Goal: Register for event/course

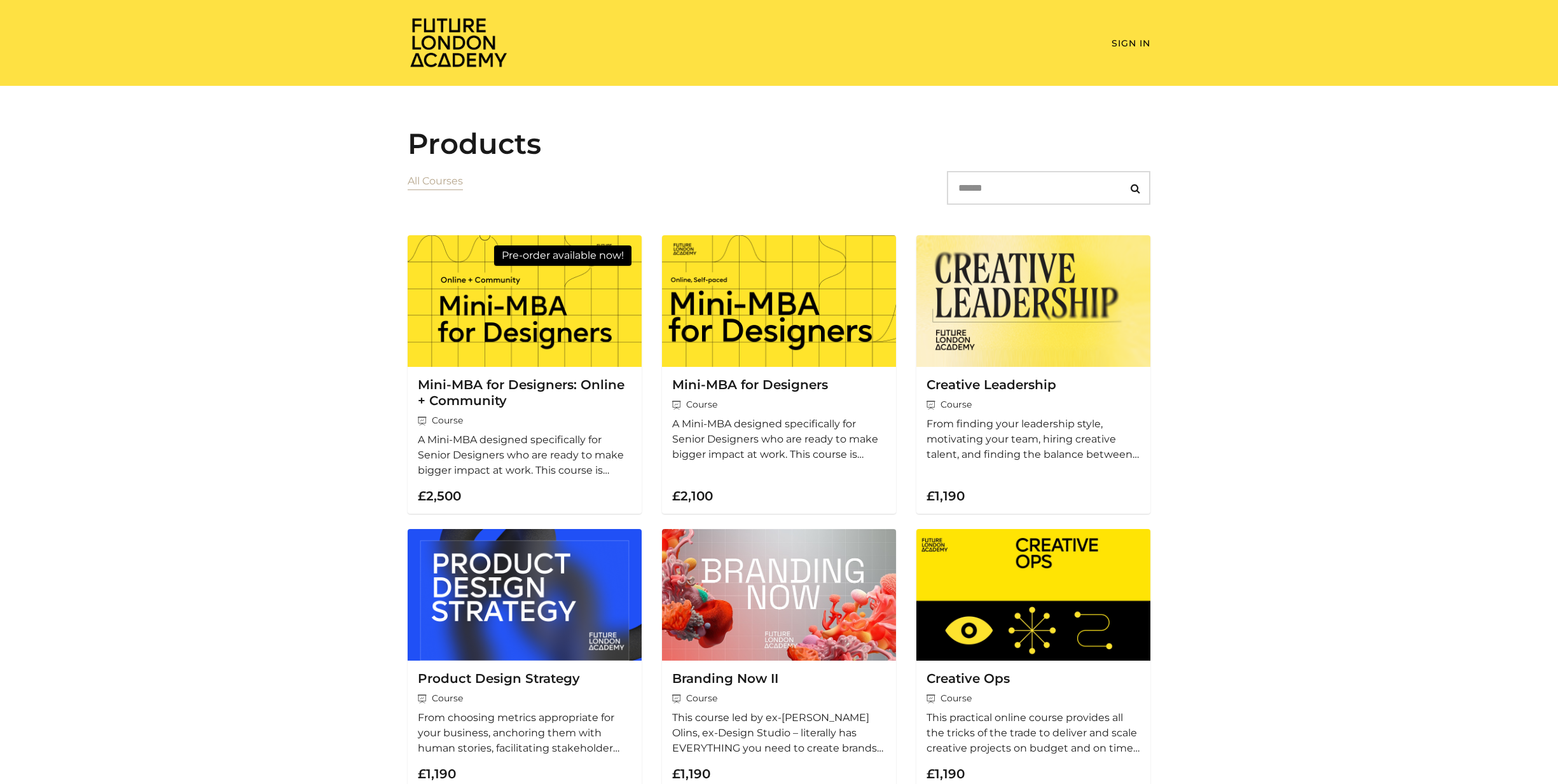
click at [430, 22] on img at bounding box center [458, 42] width 102 height 51
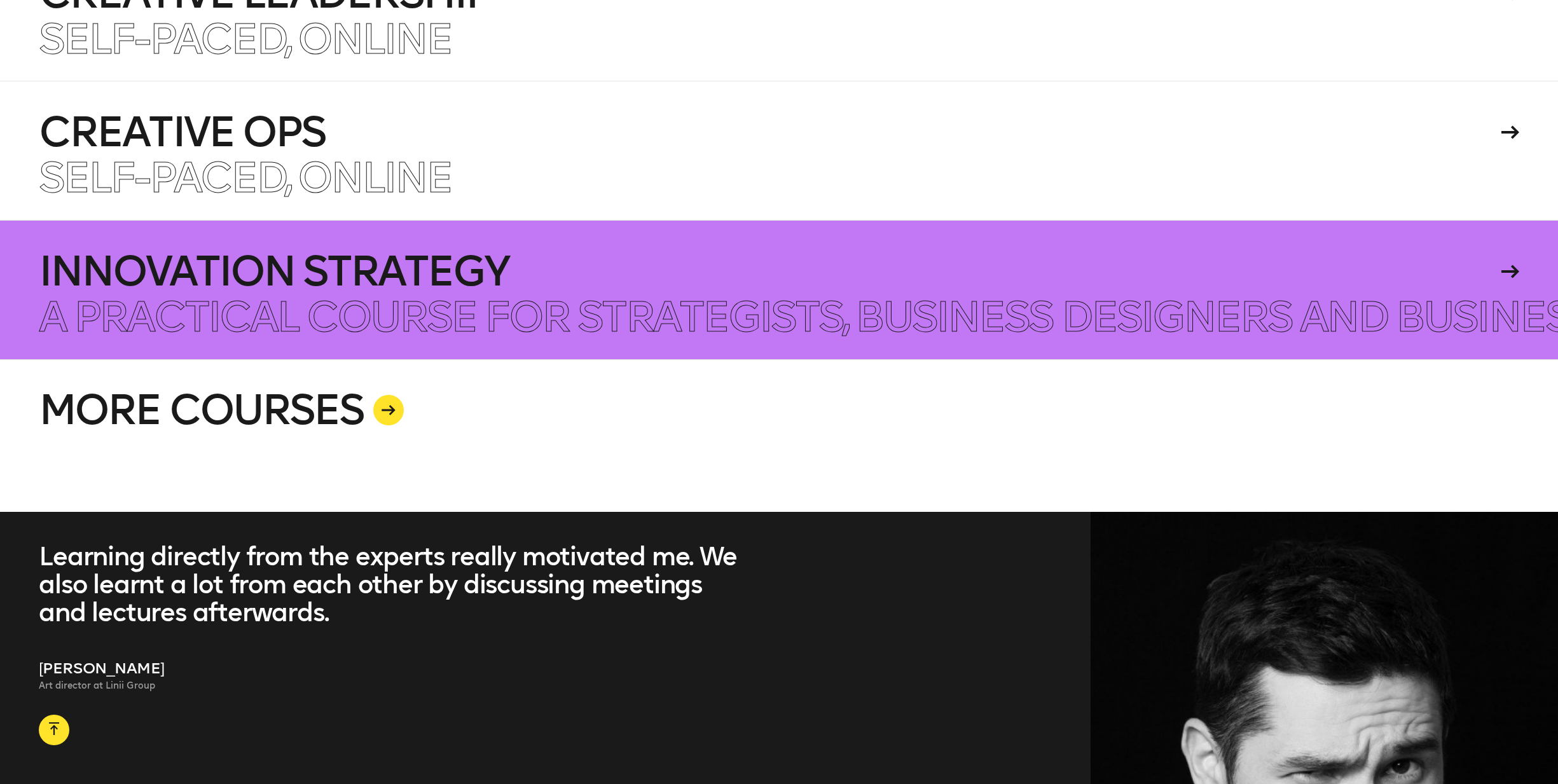
scroll to position [3579, 0]
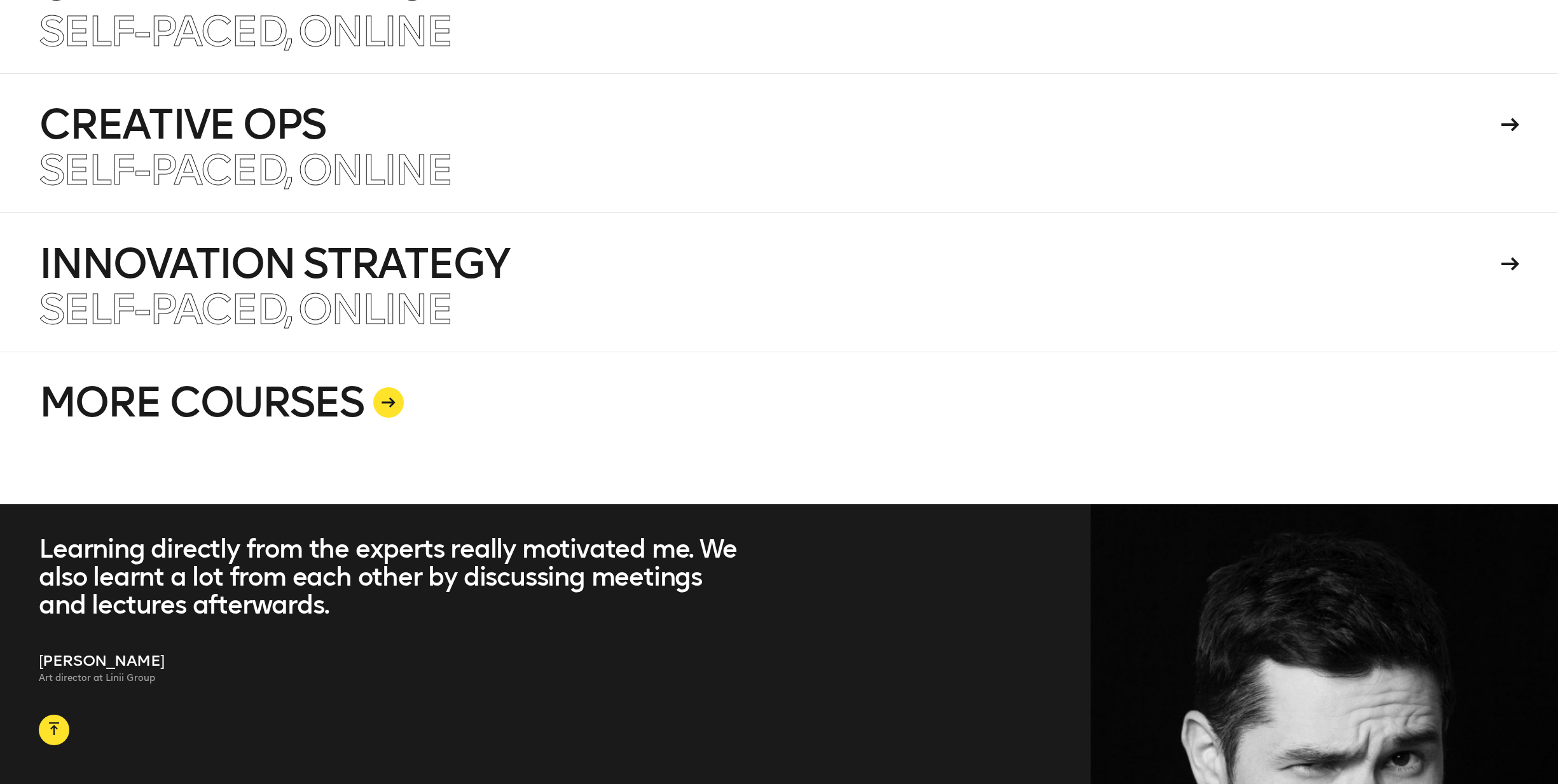
click at [380, 381] on link "MORE COURSES" at bounding box center [779, 427] width 1481 height 152
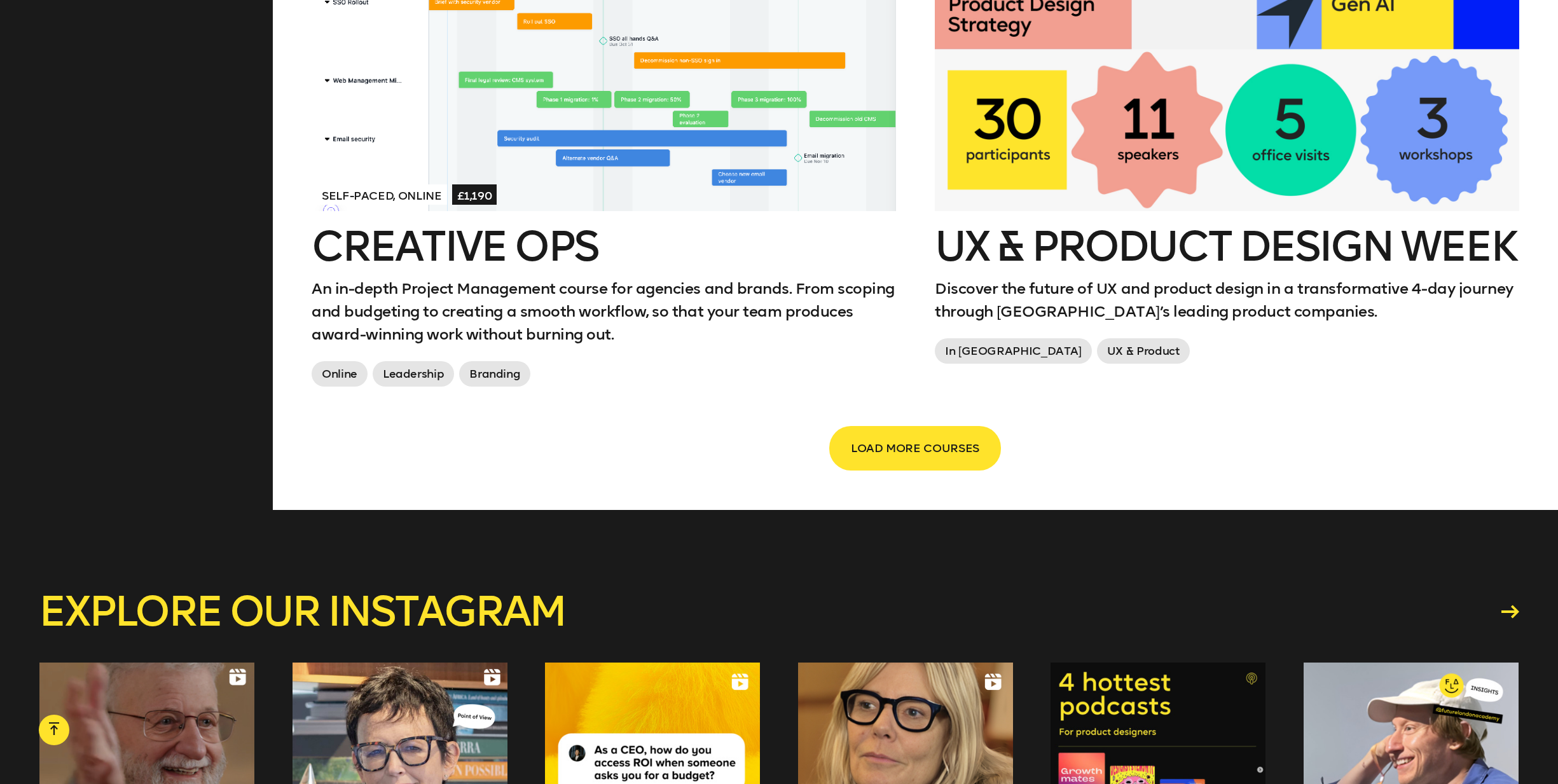
scroll to position [2229, 1]
click at [934, 448] on span "LOAD MORE COURSES" at bounding box center [915, 448] width 129 height 24
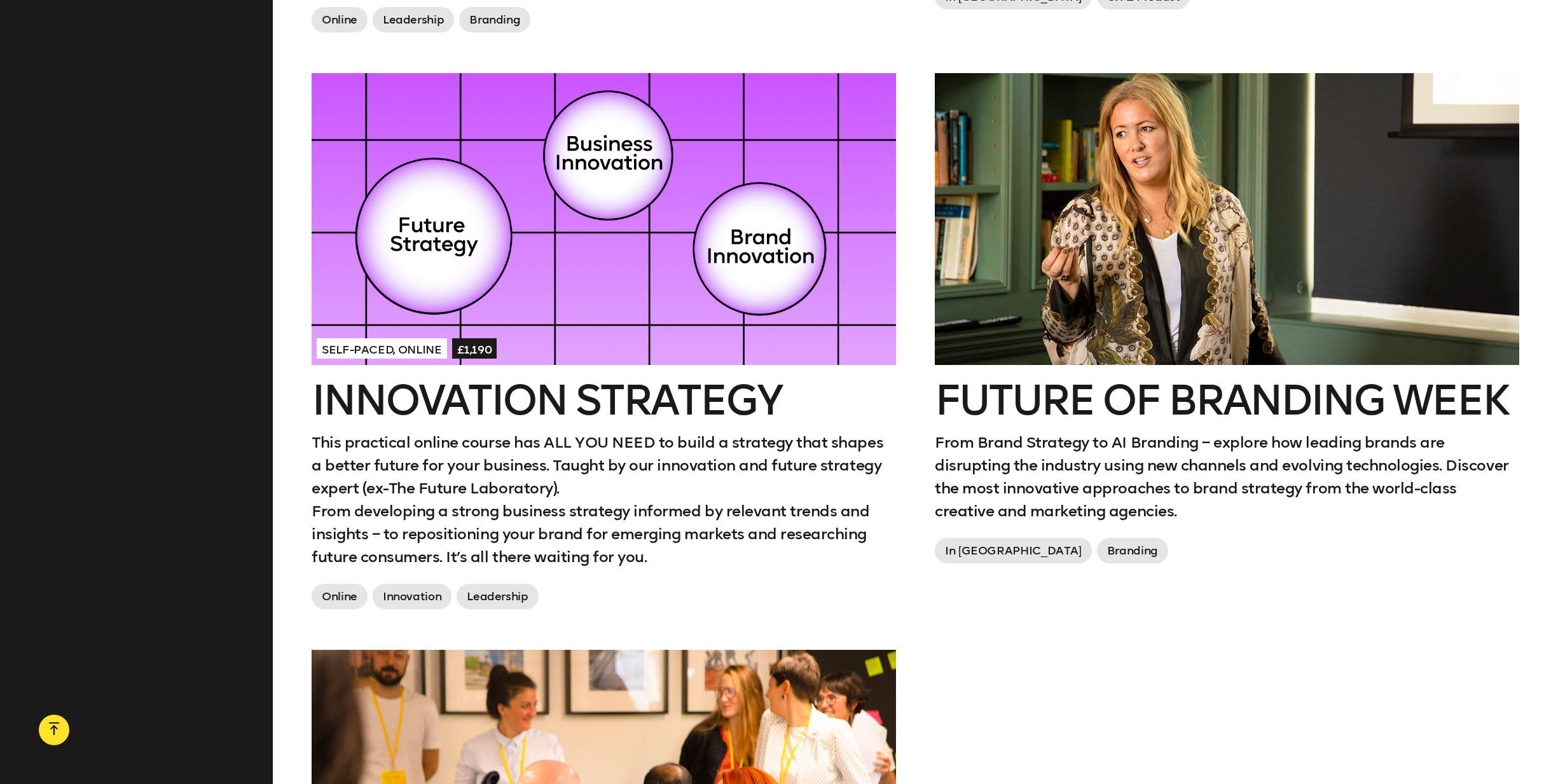
scroll to position [2535, 0]
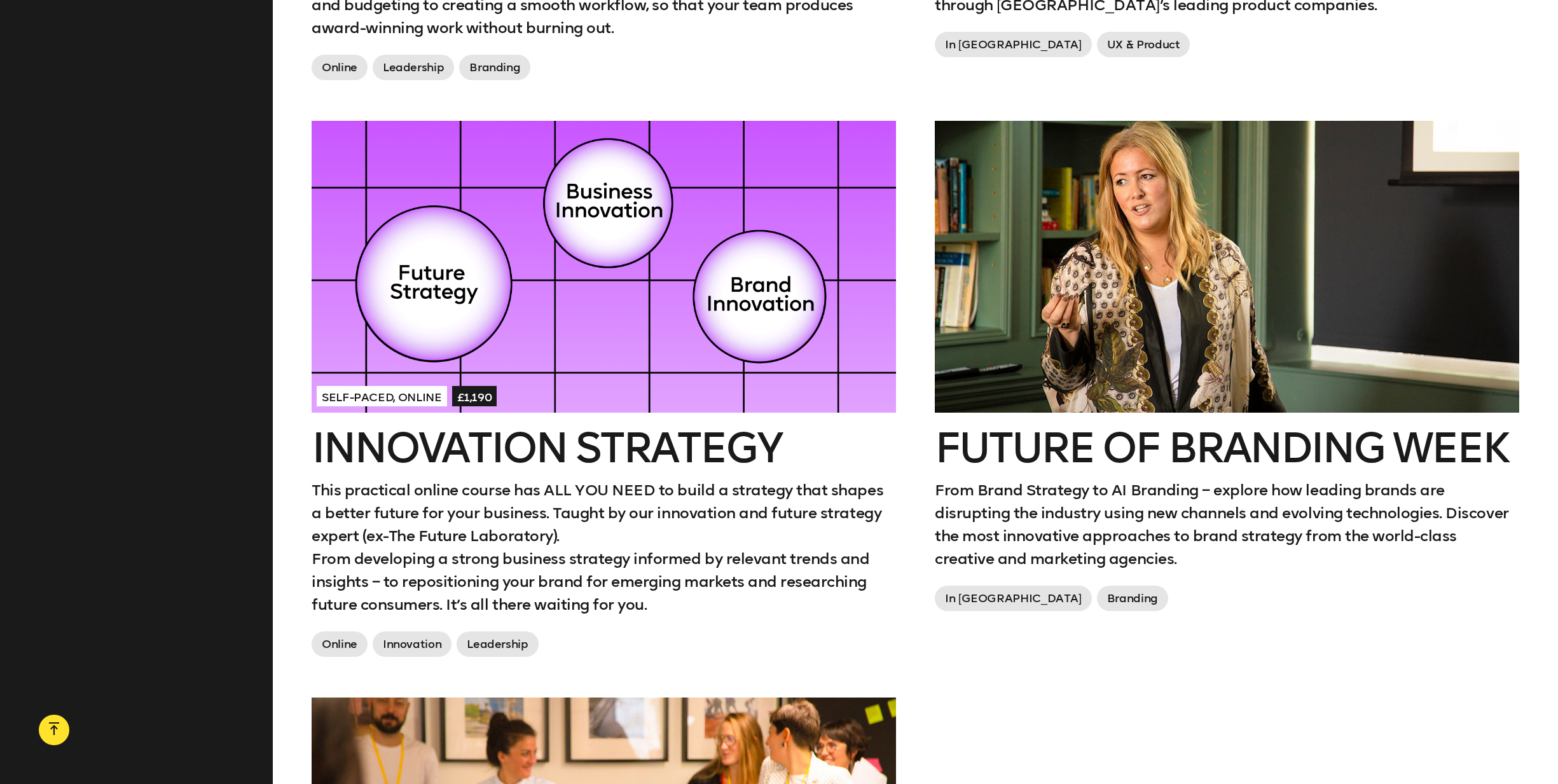
click at [1063, 188] on div at bounding box center [1226, 266] width 584 height 292
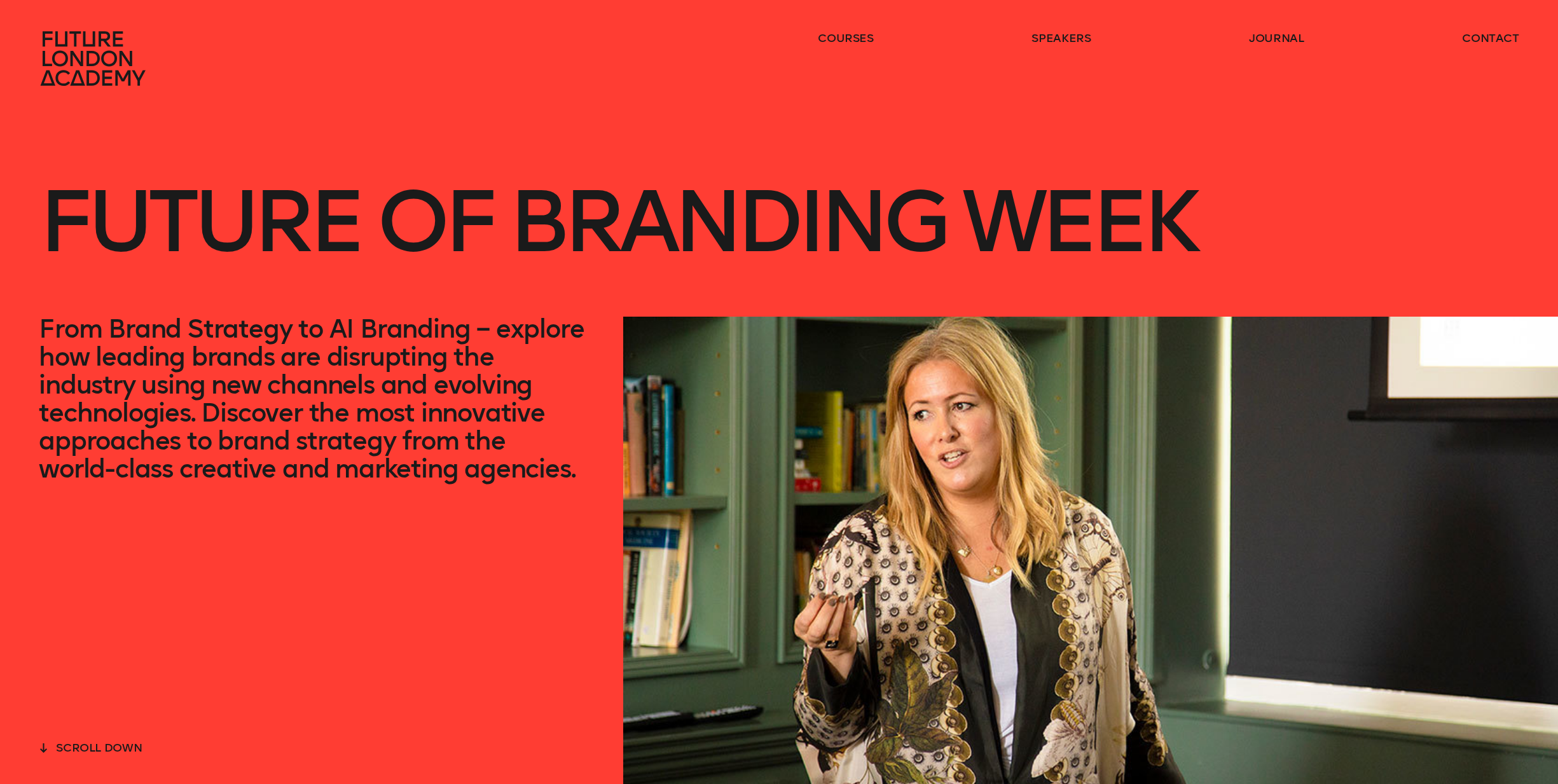
scroll to position [2535, 0]
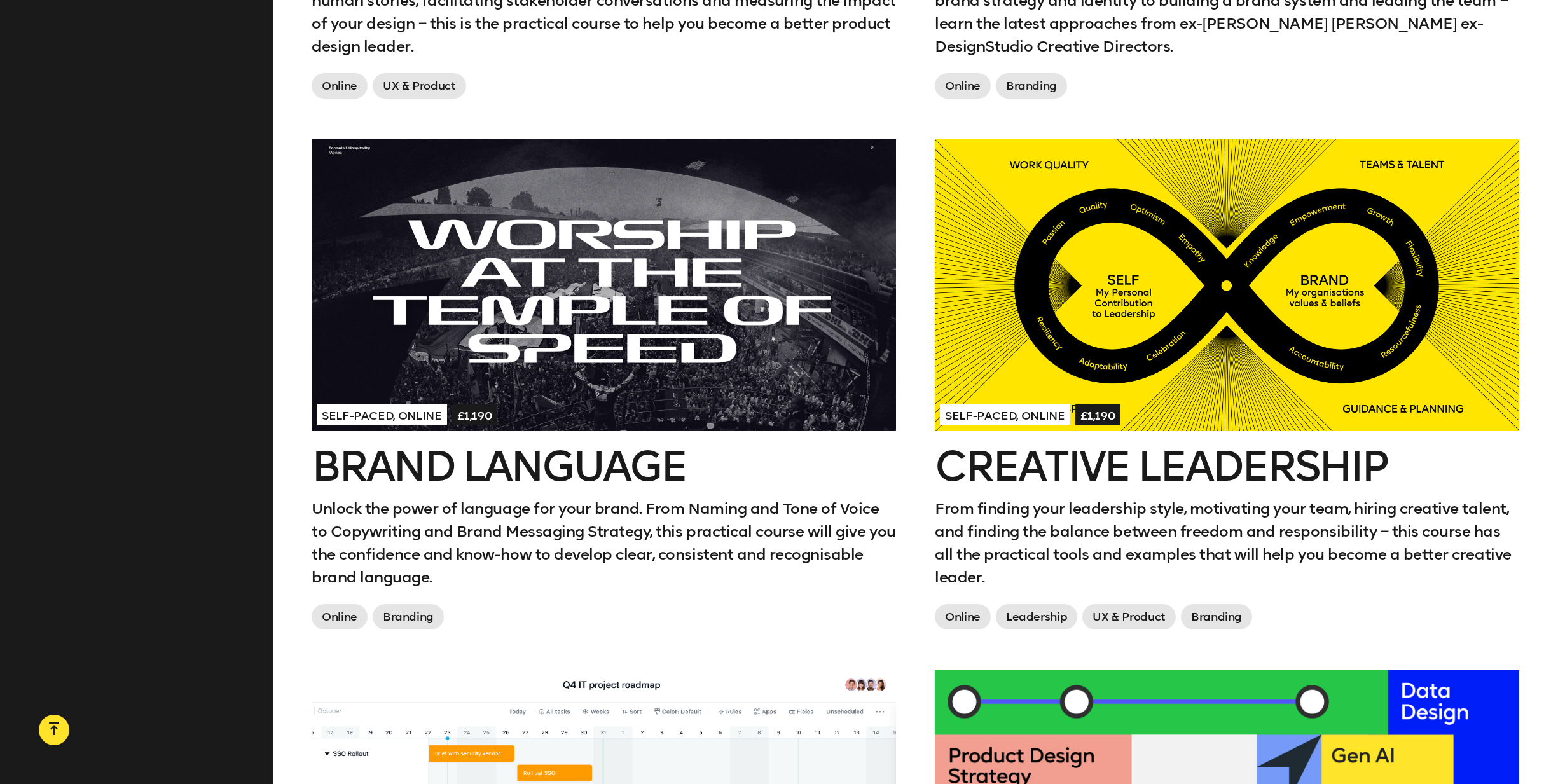
click at [694, 266] on div at bounding box center [603, 285] width 584 height 292
